Goal: Navigation & Orientation: Find specific page/section

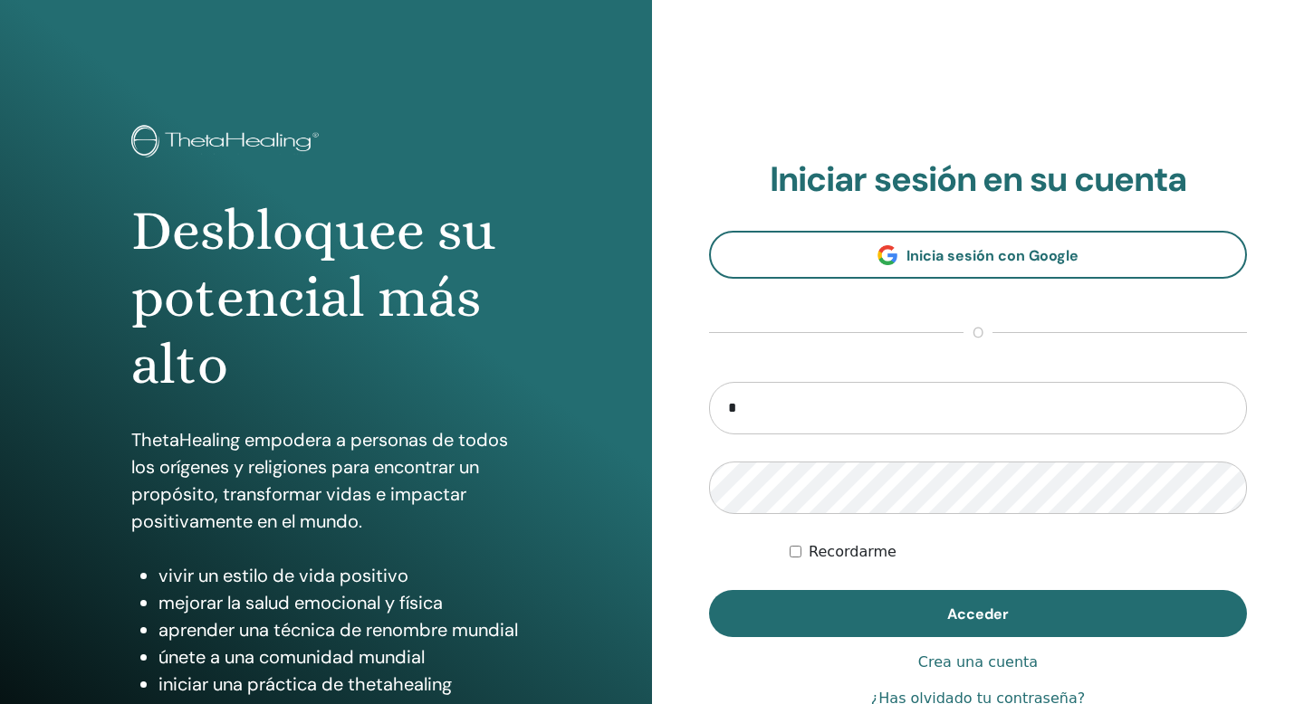
type input "**********"
click at [709, 590] on button "Acceder" at bounding box center [978, 613] width 538 height 47
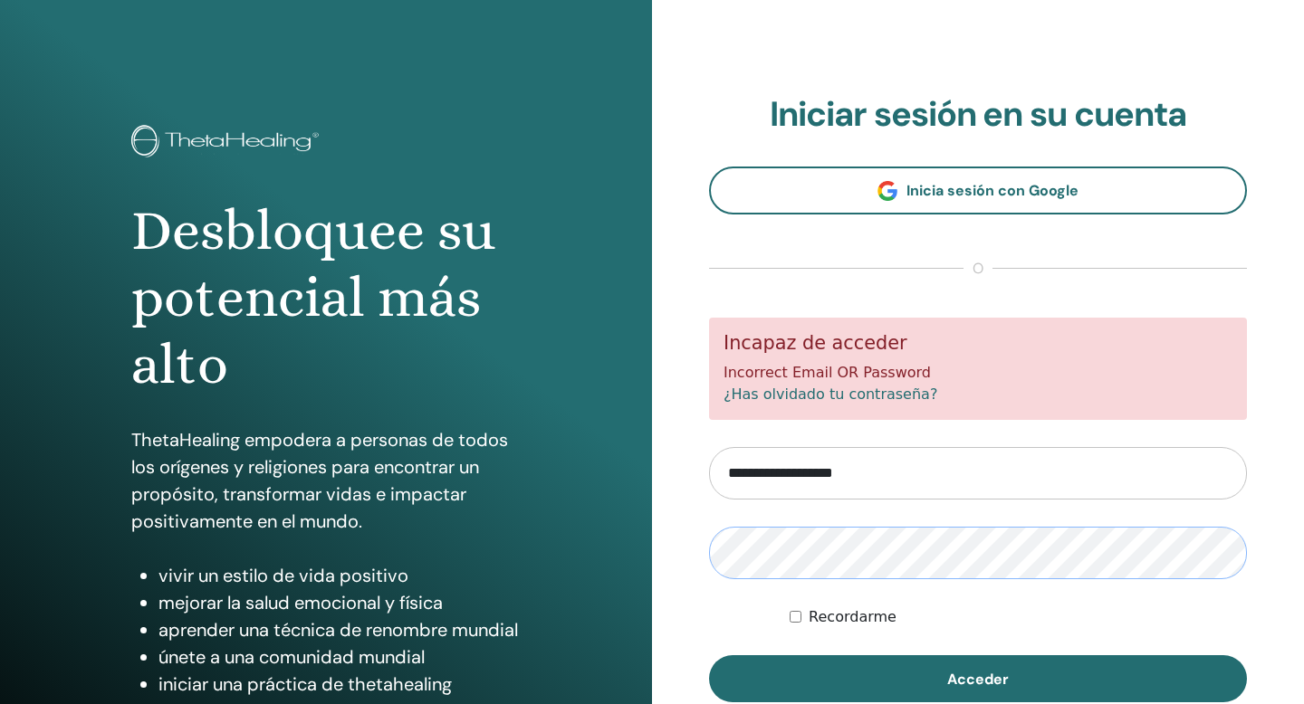
click at [709, 655] on button "Acceder" at bounding box center [978, 678] width 538 height 47
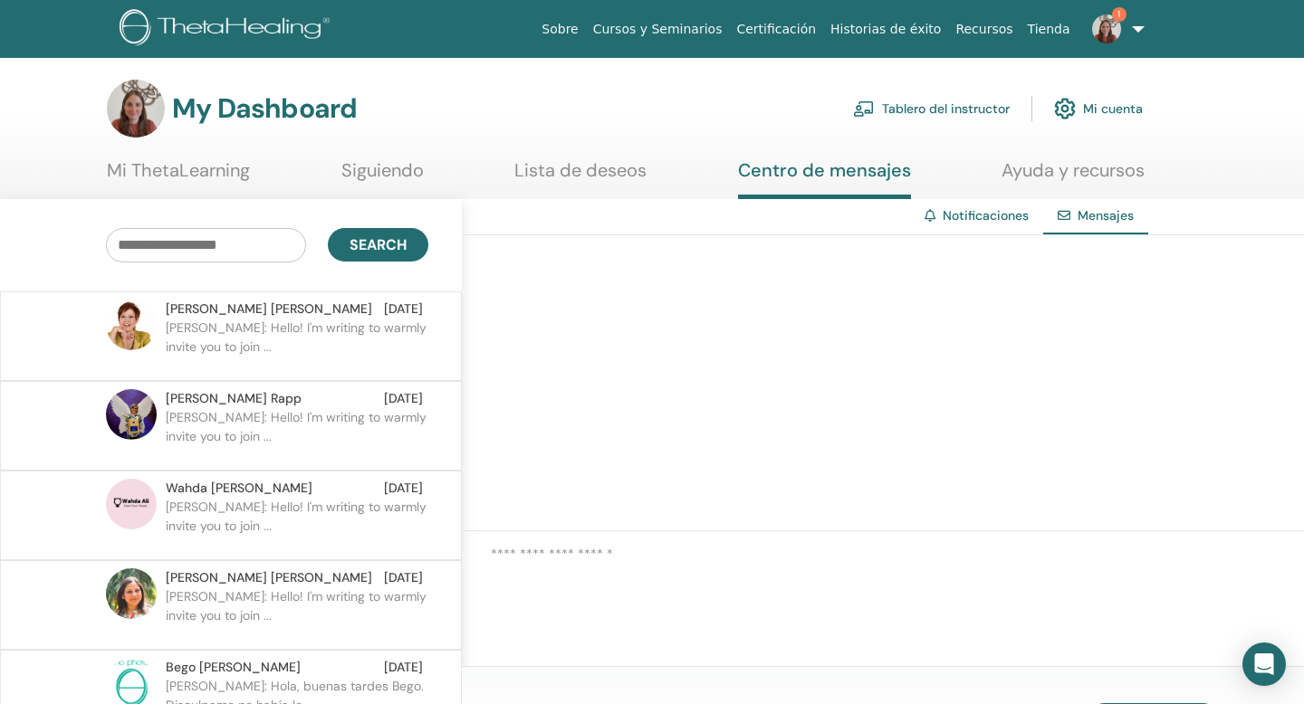
click at [1112, 24] on img at bounding box center [1106, 28] width 29 height 29
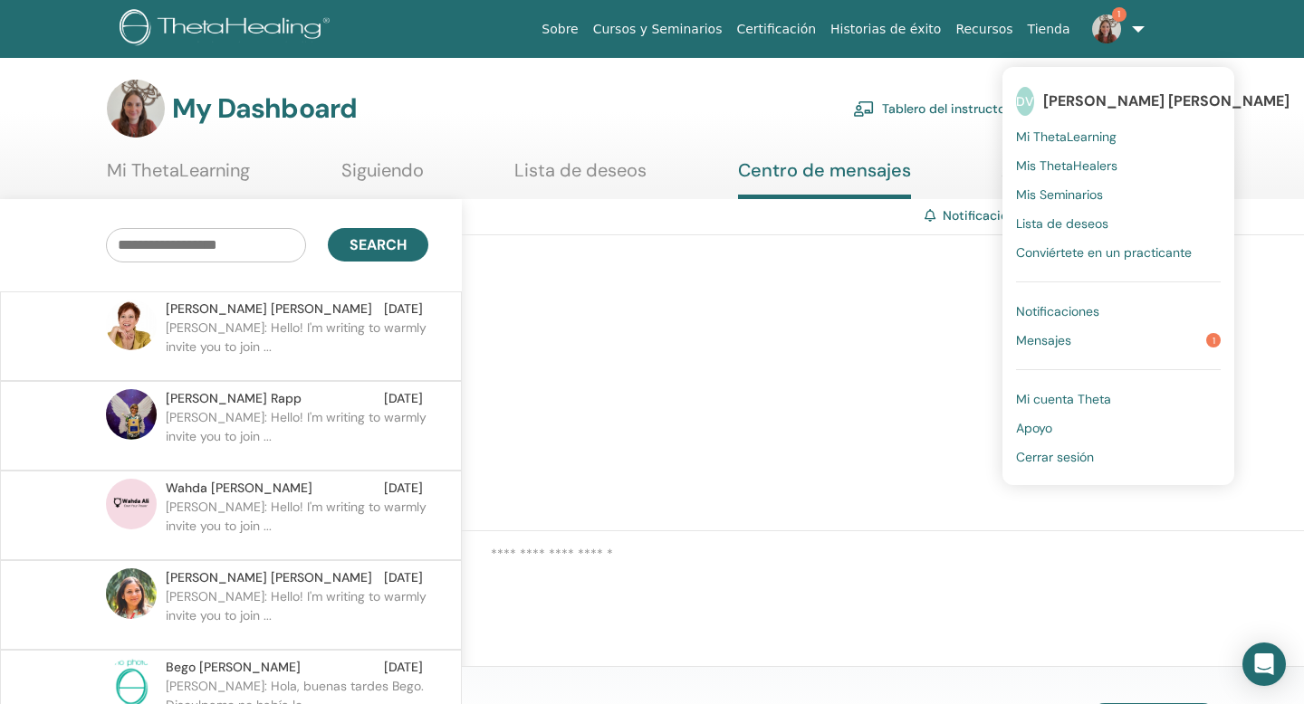
click at [1085, 308] on span "Notificaciones" at bounding box center [1057, 311] width 83 height 16
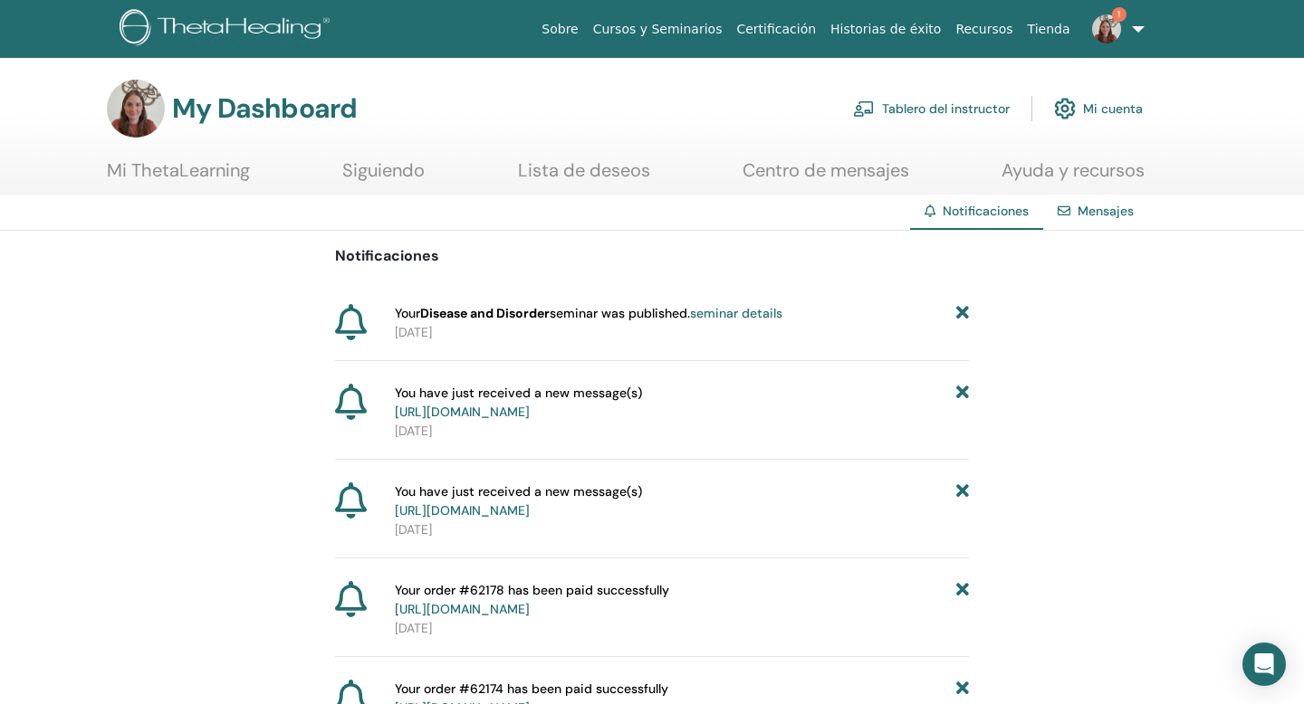
click at [1107, 32] on img at bounding box center [1106, 28] width 29 height 29
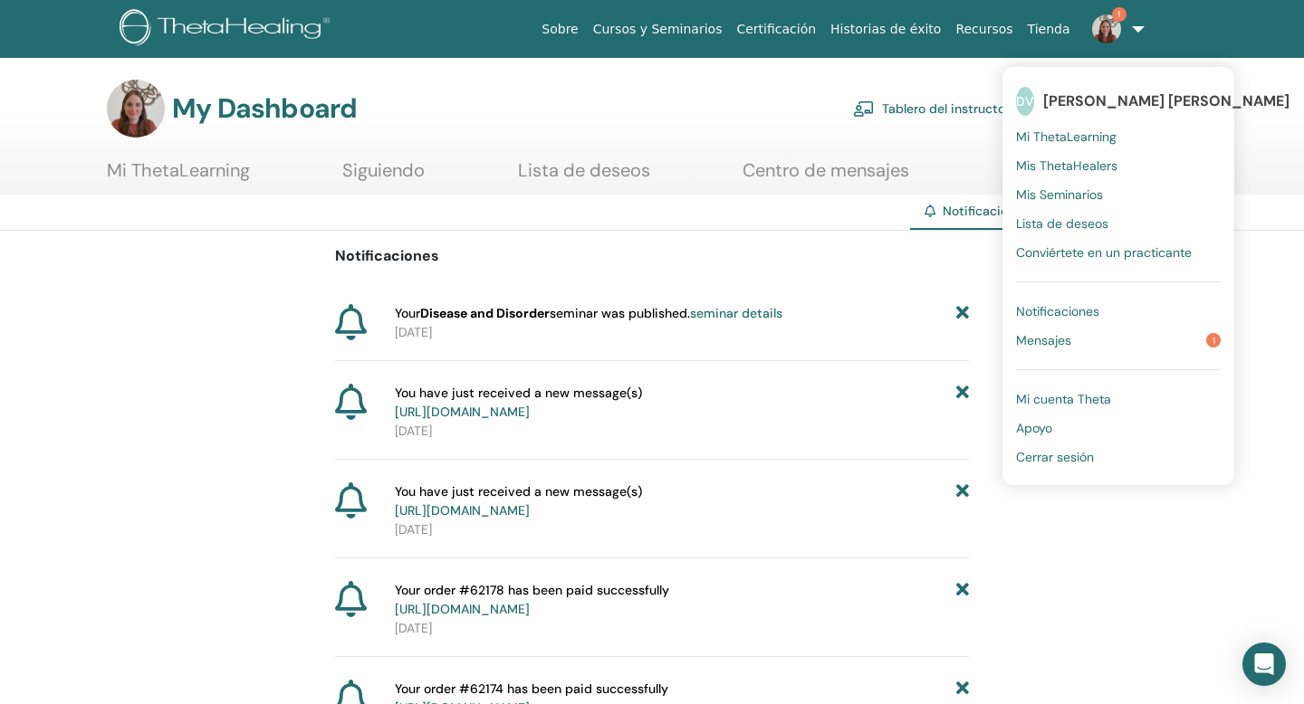
click at [1104, 349] on link "Mensajes 1" at bounding box center [1118, 340] width 205 height 29
